Goal: Task Accomplishment & Management: Manage account settings

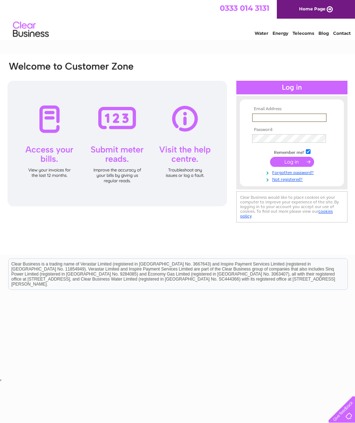
type input "Cocoblack1957@icloud.com"
click at [292, 164] on input "submit" at bounding box center [292, 162] width 44 height 10
click at [282, 166] on input "submit" at bounding box center [292, 161] width 44 height 10
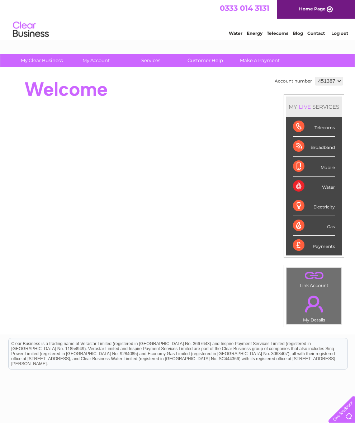
click at [321, 78] on select "451387" at bounding box center [329, 81] width 27 height 9
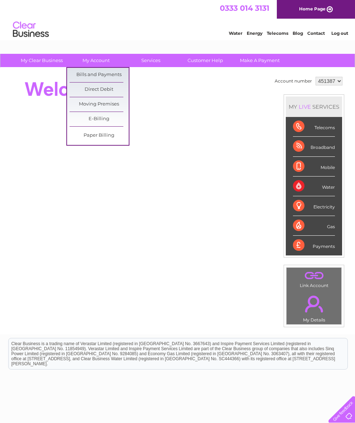
click at [96, 76] on link "Bills and Payments" at bounding box center [99, 75] width 59 height 14
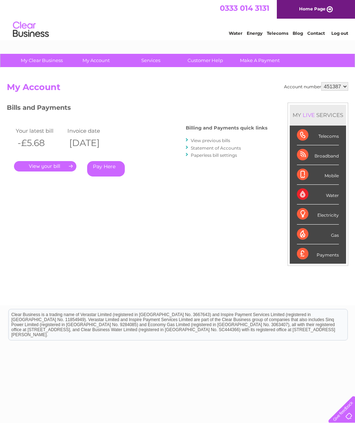
click at [193, 139] on link "View previous bills" at bounding box center [210, 140] width 39 height 5
click at [332, 32] on link "Log out" at bounding box center [339, 32] width 17 height 5
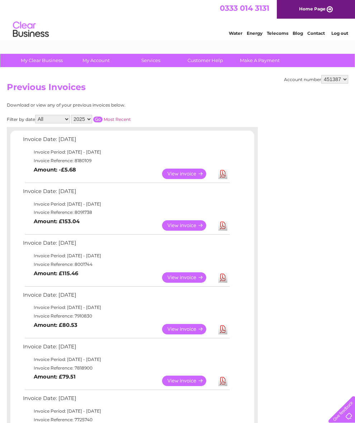
click at [171, 176] on link "View" at bounding box center [188, 174] width 53 height 10
click at [350, 281] on div "Account number 451387 Previous Invoices Download or view any of your previous i…" at bounding box center [177, 377] width 355 height 618
